Goal: Use online tool/utility: Utilize a website feature to perform a specific function

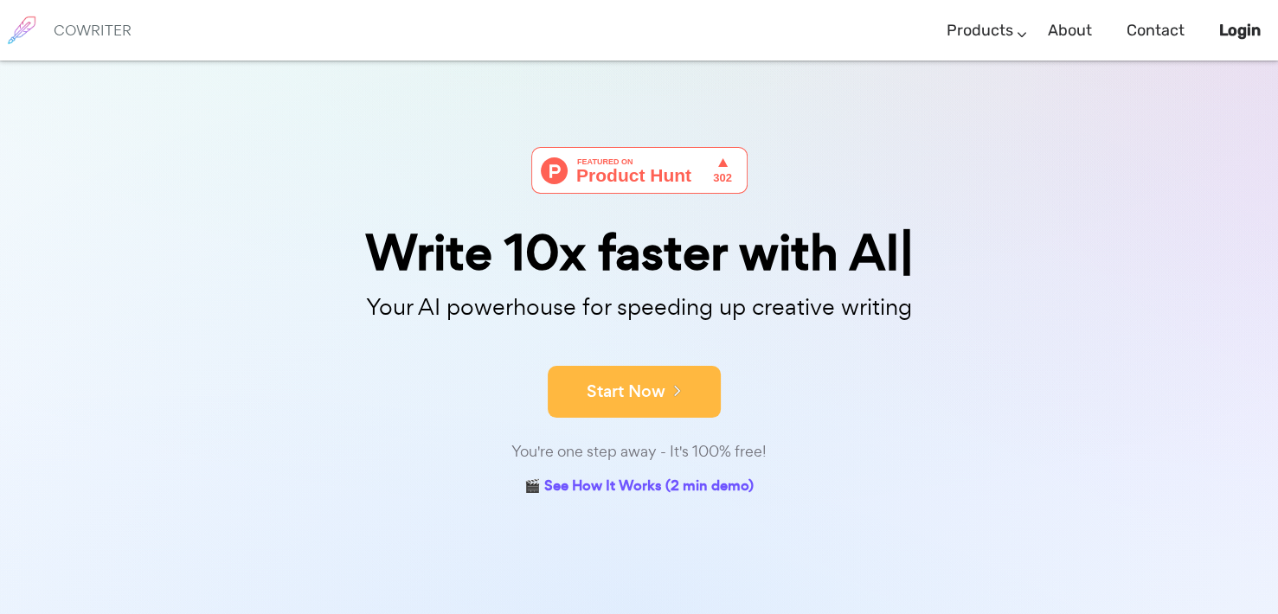
click at [611, 391] on button "Start Now" at bounding box center [634, 392] width 173 height 52
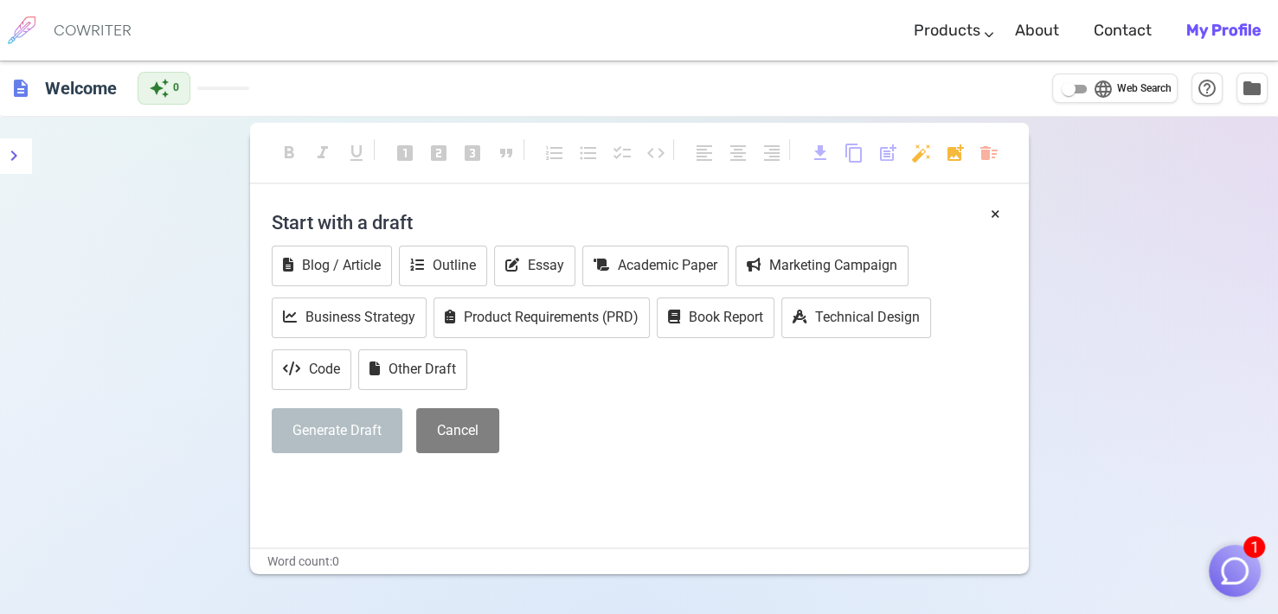
click at [369, 499] on div "× Start with a draft Blog / Article Outline Essay Academic Paper Marketing Camp…" at bounding box center [639, 375] width 778 height 346
click at [375, 480] on p "﻿" at bounding box center [639, 484] width 735 height 25
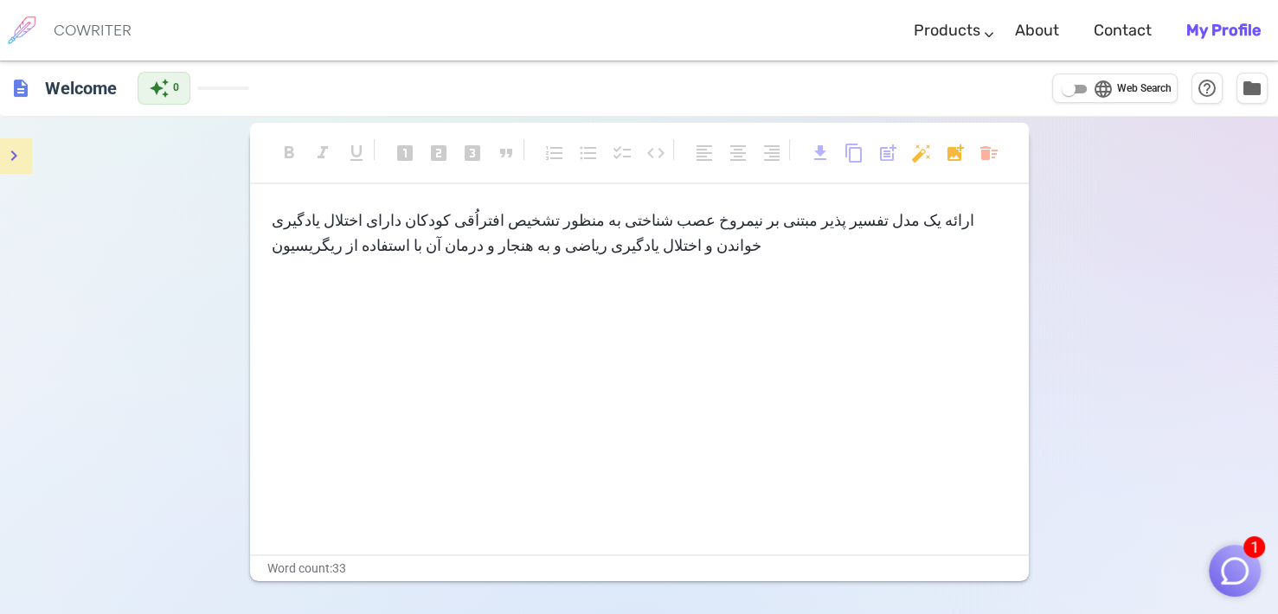
click at [17, 156] on icon "menu" at bounding box center [13, 155] width 21 height 21
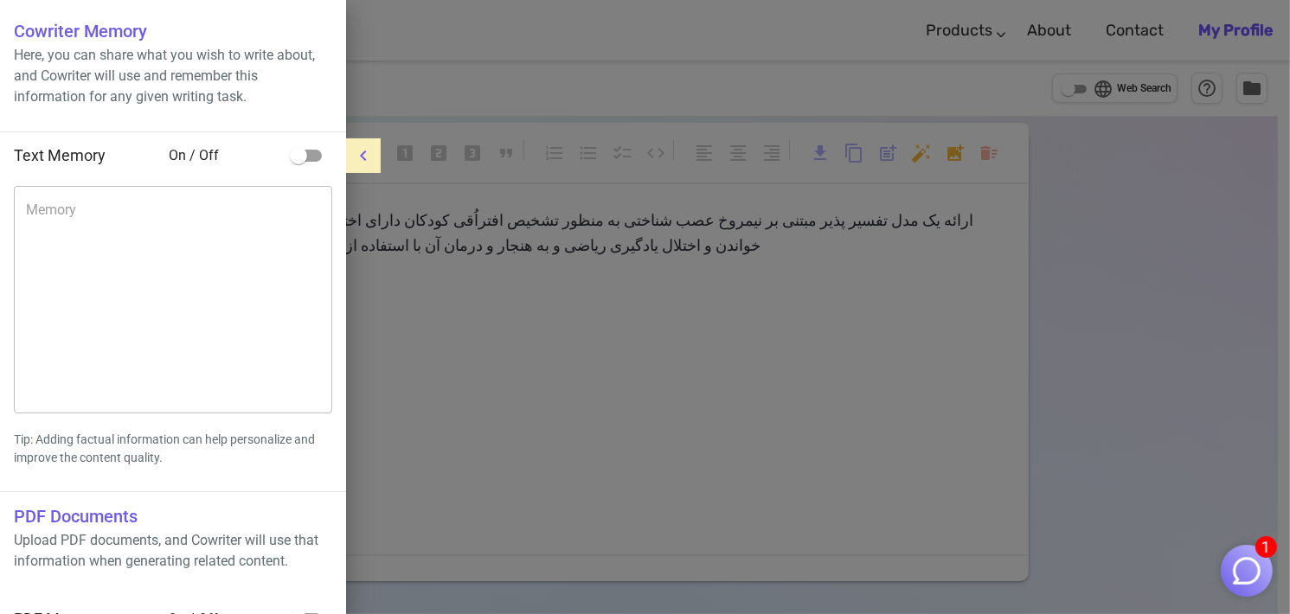
click at [471, 368] on div at bounding box center [645, 307] width 1290 height 614
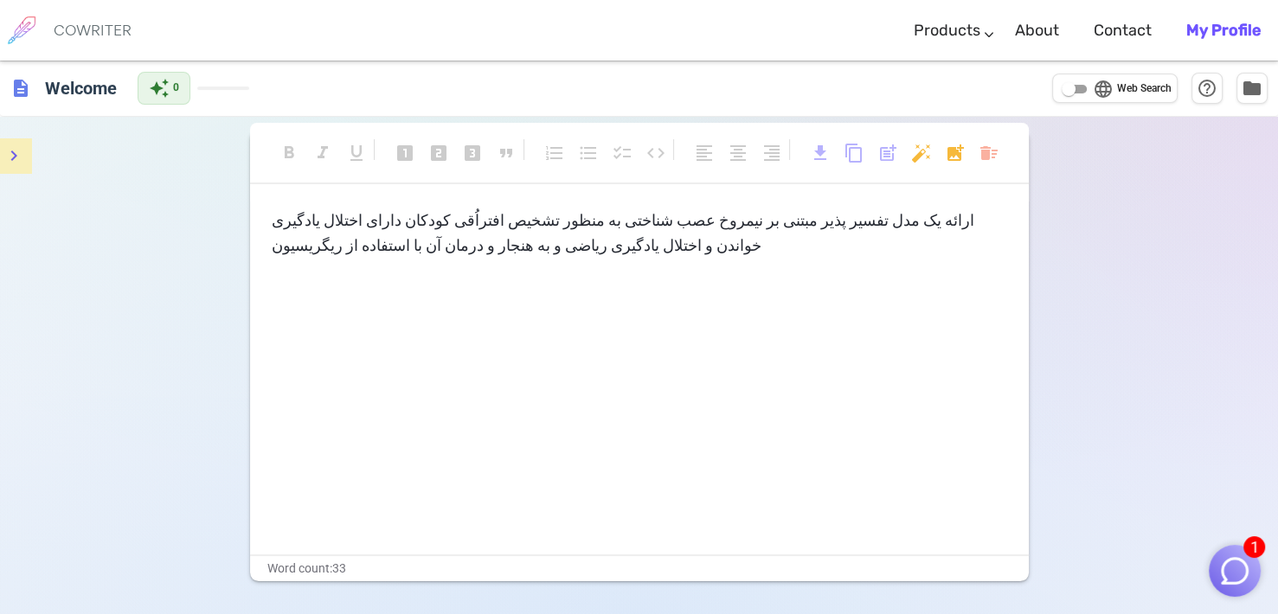
click at [1078, 88] on input "language Web Search" at bounding box center [1068, 89] width 62 height 21
checkbox input "true"
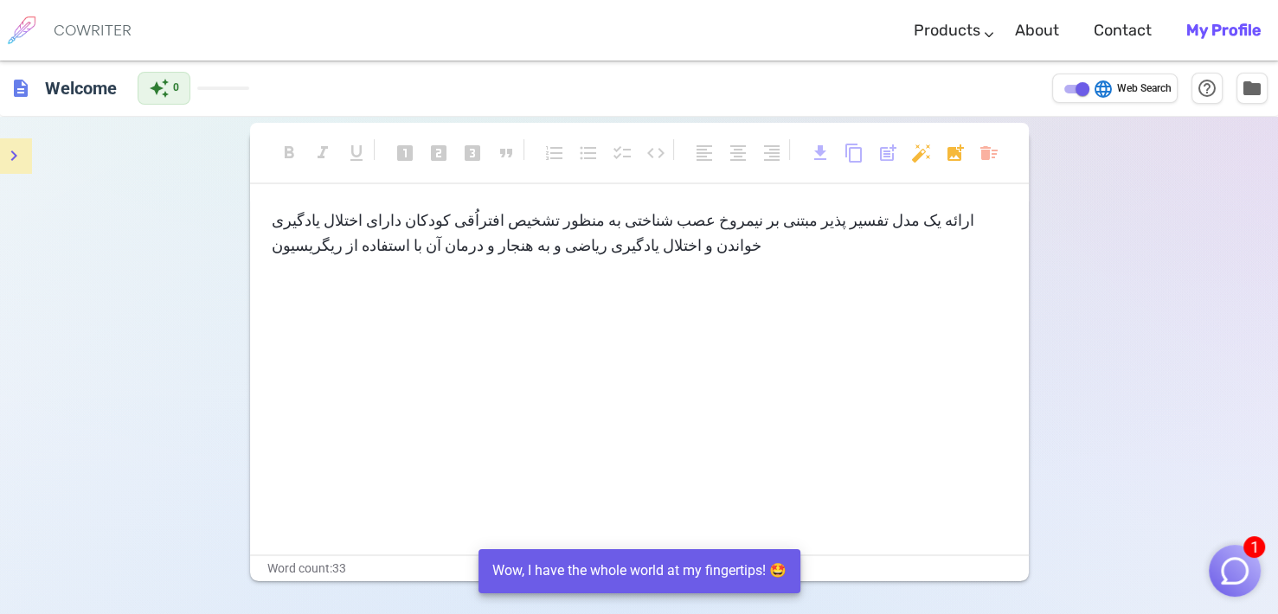
click at [797, 309] on div "ارائه يک مدل تفسیر پذیر مبتنی بر نیمروخ عصب شناختی به منظور تشخیص افتراُقی کودک…" at bounding box center [639, 381] width 778 height 346
click at [844, 263] on div "ارائه يک مدل تفسیر پذیر مبتنی بر نیمروخ عصب شناختی به منظور تشخیص افتراُقی کودک…" at bounding box center [639, 381] width 778 height 346
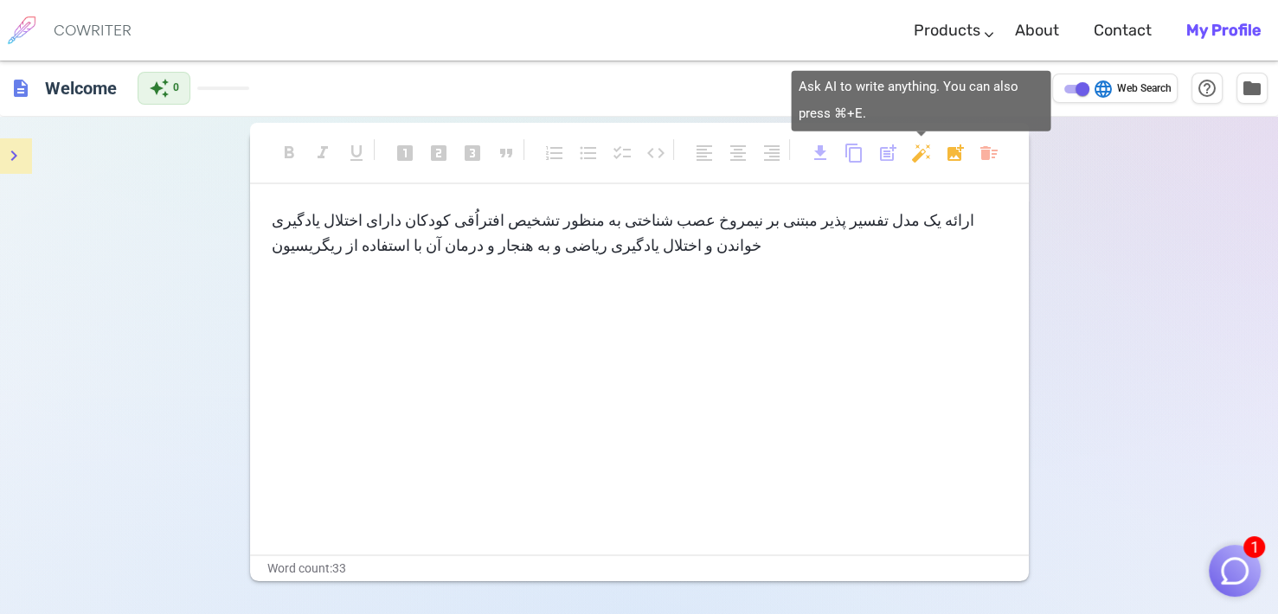
click at [924, 157] on body "1 COWRITER Products Writing Marketing Emails Images (soon) About Contact My Pro…" at bounding box center [639, 365] width 1278 height 731
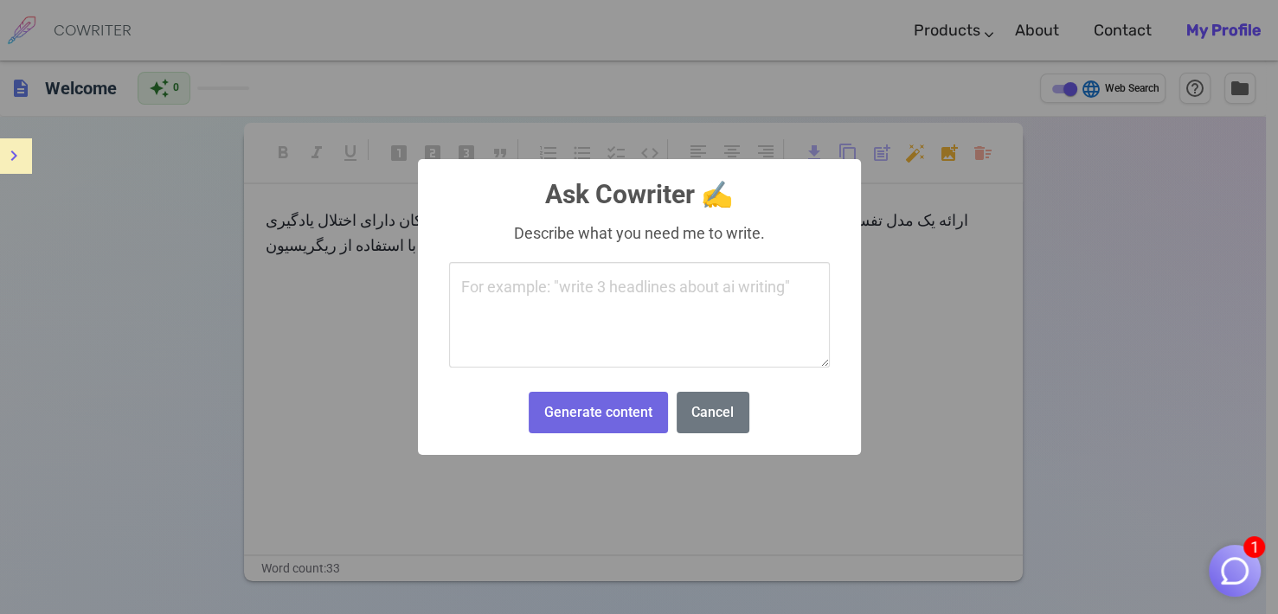
click at [688, 299] on textarea at bounding box center [639, 315] width 381 height 106
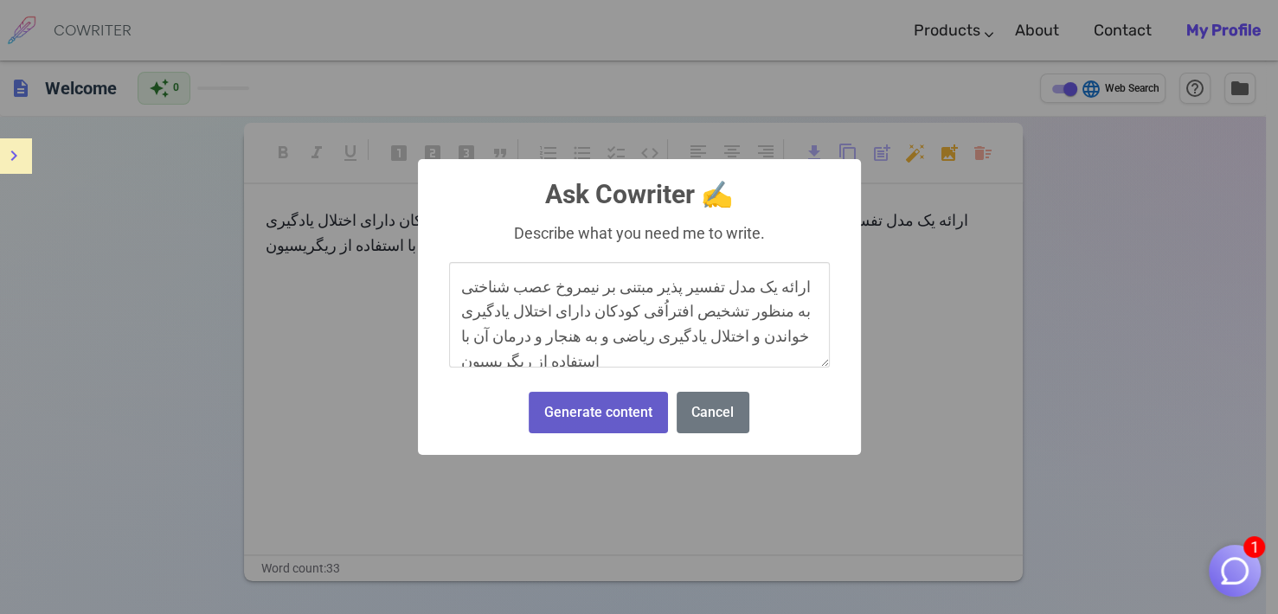
type textarea "ارائه يک مدل تفسیر پذیر مبتنی بر نیمروخ عصب شناختی به منظور تشخیص افتراُقی کودک…"
click at [653, 410] on button "Generate content" at bounding box center [597, 413] width 138 height 42
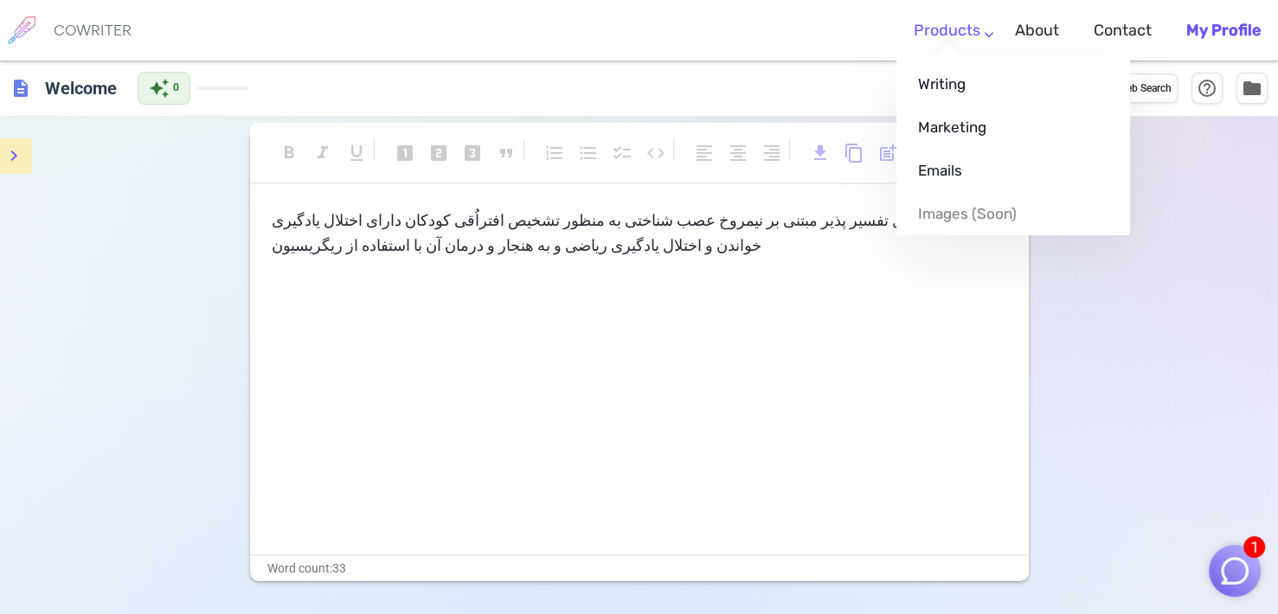
click at [930, 24] on link "Products" at bounding box center [946, 30] width 67 height 51
click at [952, 99] on link "Writing" at bounding box center [1013, 83] width 234 height 43
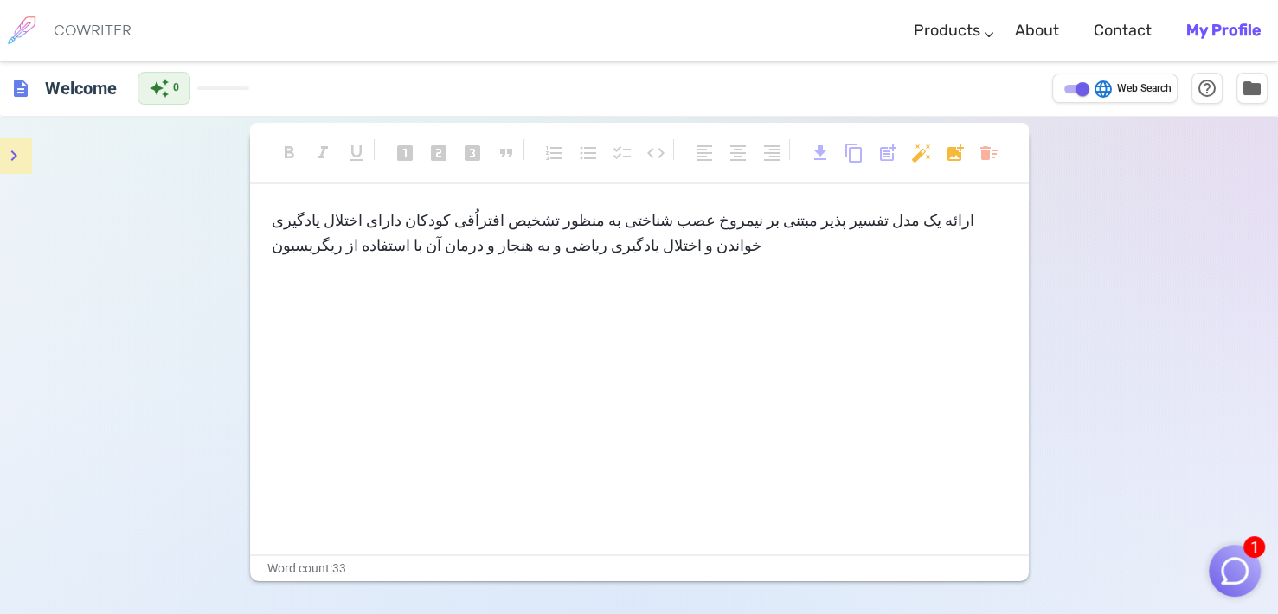
click at [1193, 24] on b "My Profile" at bounding box center [1223, 30] width 74 height 19
